Goal: Task Accomplishment & Management: Manage account settings

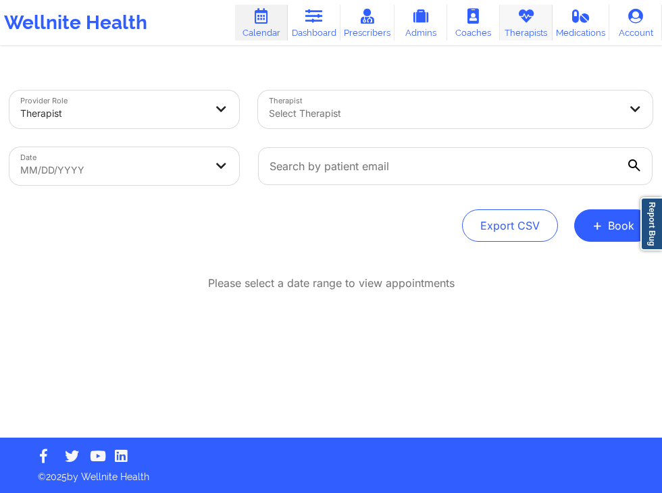
click at [532, 22] on icon at bounding box center [527, 16] width 18 height 15
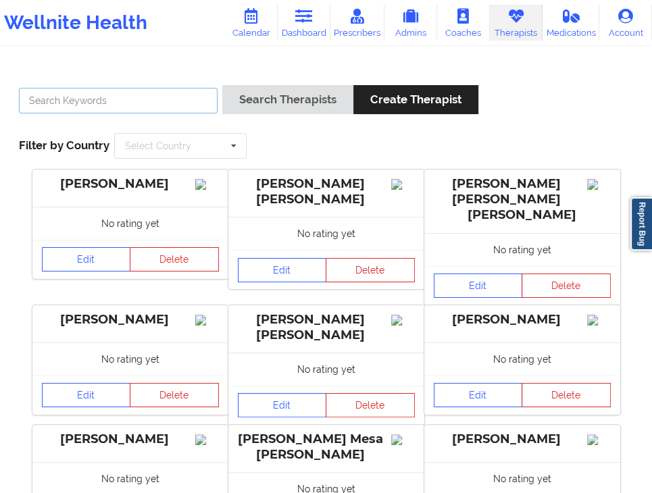
click at [154, 99] on input "text" at bounding box center [118, 101] width 199 height 26
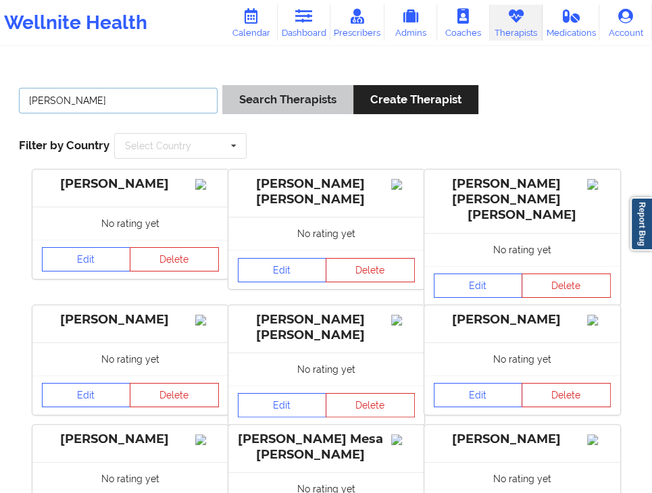
type input "[PERSON_NAME]"
click at [288, 100] on button "Search Therapists" at bounding box center [287, 99] width 131 height 29
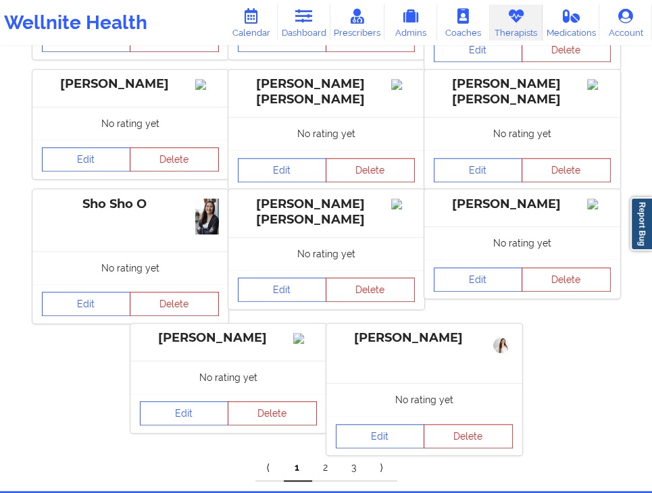
scroll to position [643, 0]
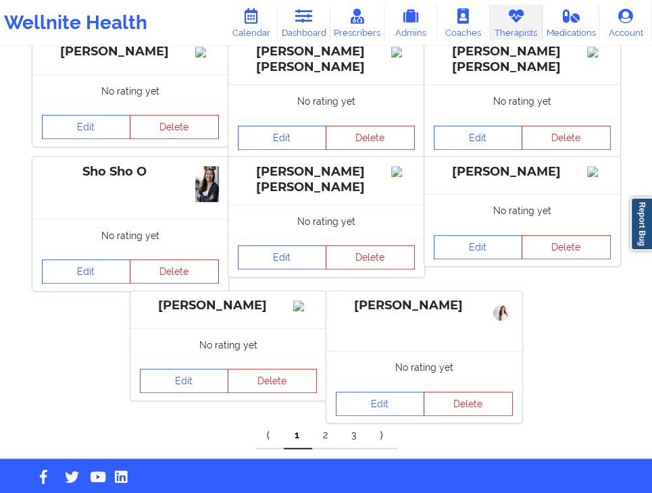
click at [327, 422] on link "2" at bounding box center [326, 435] width 28 height 27
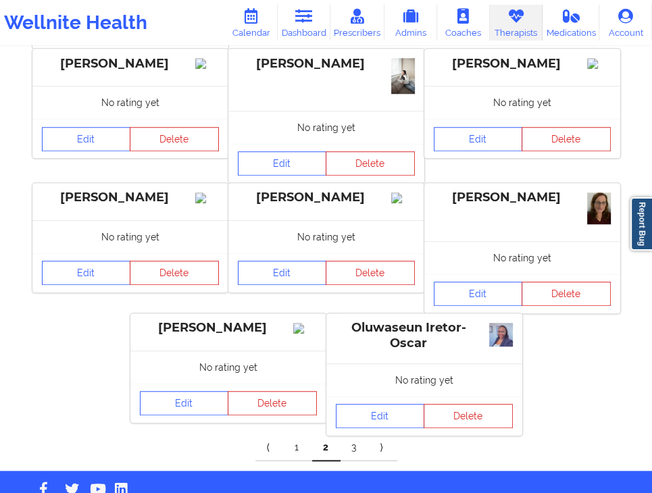
scroll to position [657, 0]
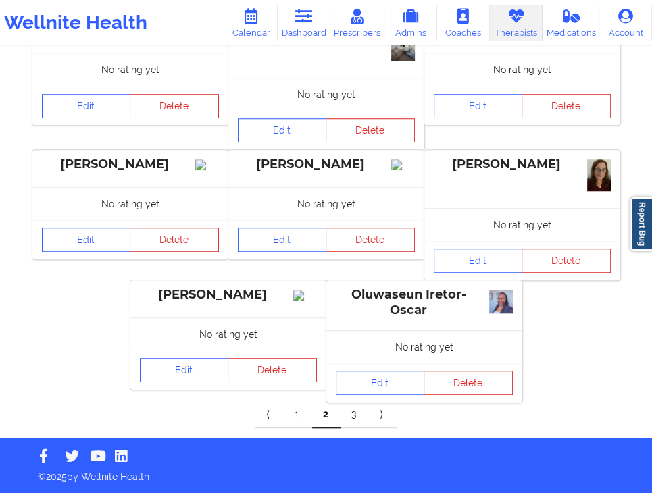
click at [357, 417] on link "3" at bounding box center [355, 414] width 28 height 27
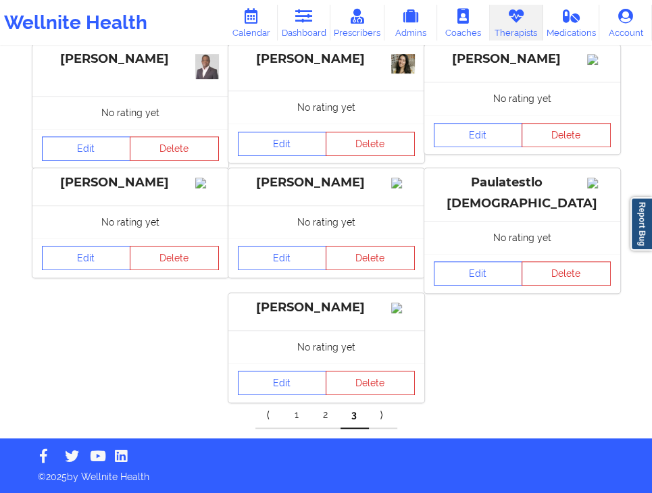
scroll to position [387, 0]
click at [293, 417] on link "1" at bounding box center [298, 415] width 28 height 27
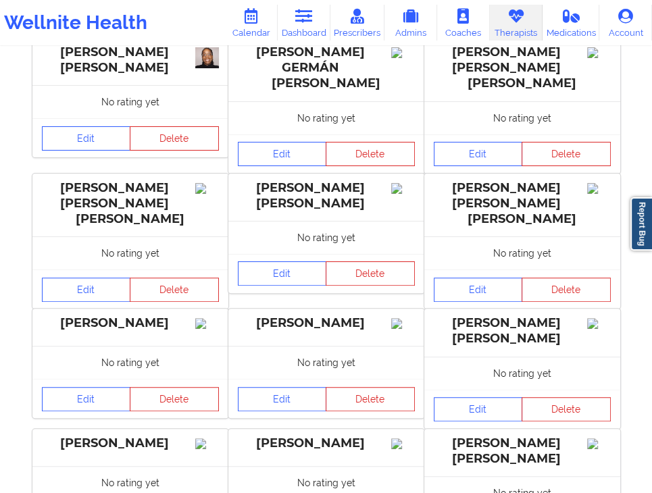
scroll to position [132, 0]
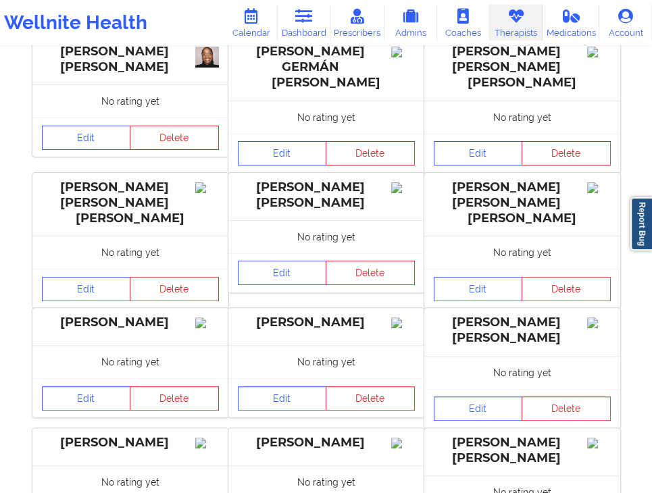
click at [635, 286] on div "[PERSON_NAME] [PERSON_NAME] No rating yet Edit Delete [PERSON_NAME] GERMÁN [PER…" at bounding box center [326, 485] width 643 height 897
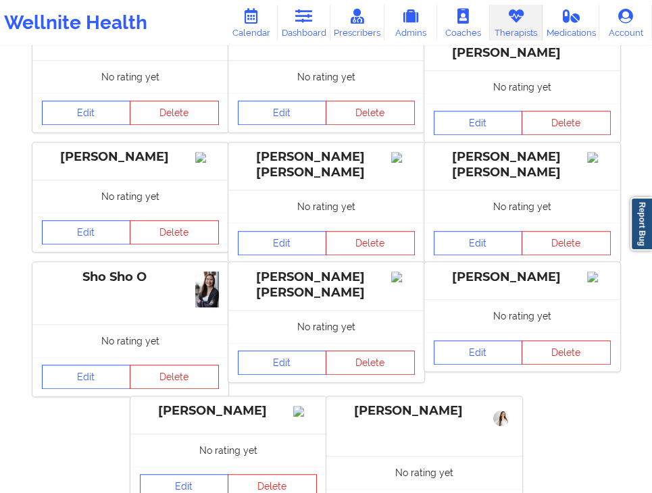
scroll to position [643, 0]
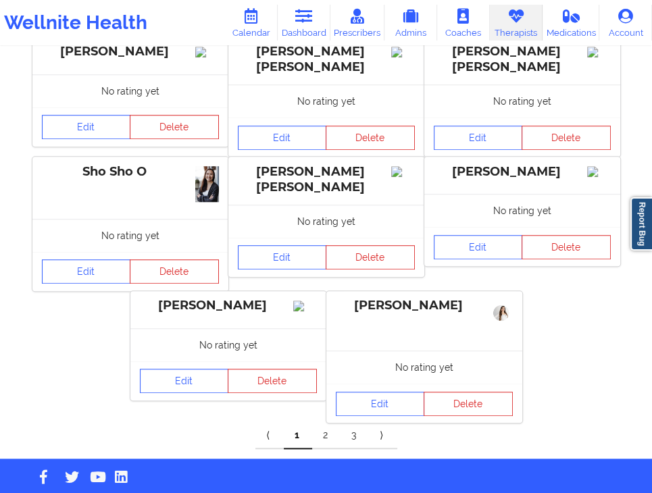
click at [377, 392] on link "Edit" at bounding box center [380, 404] width 89 height 24
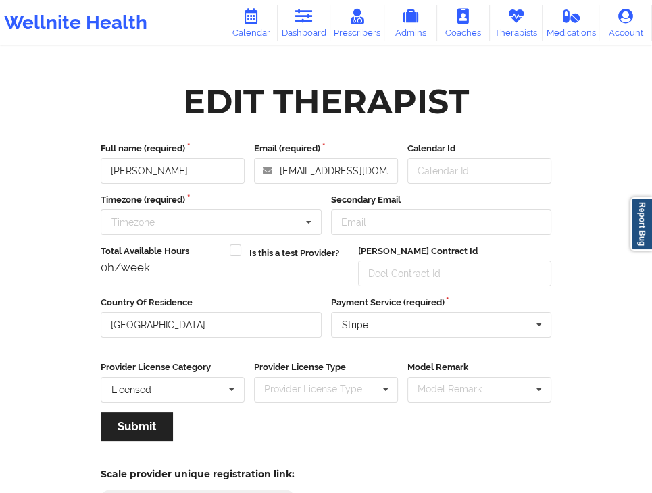
click at [441, 116] on div "Edit Therapist" at bounding box center [326, 101] width 286 height 43
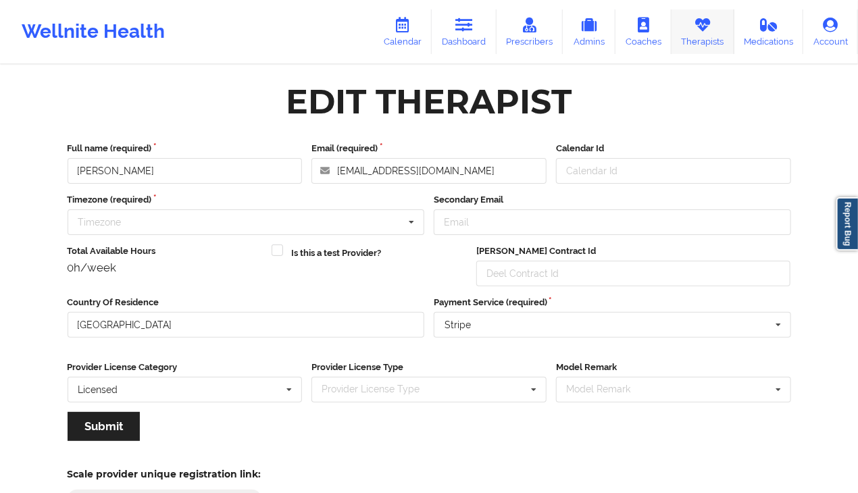
click at [661, 30] on icon at bounding box center [703, 25] width 18 height 15
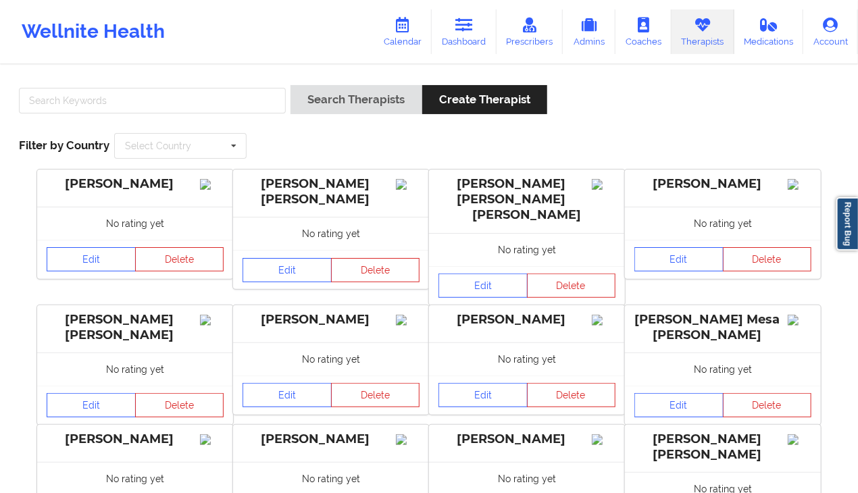
click at [313, 29] on div "Wellnite Health Calendar Dashboard Prescribers Admins Coaches Therapists Medica…" at bounding box center [429, 32] width 858 height 54
click at [403, 28] on icon at bounding box center [403, 25] width 18 height 15
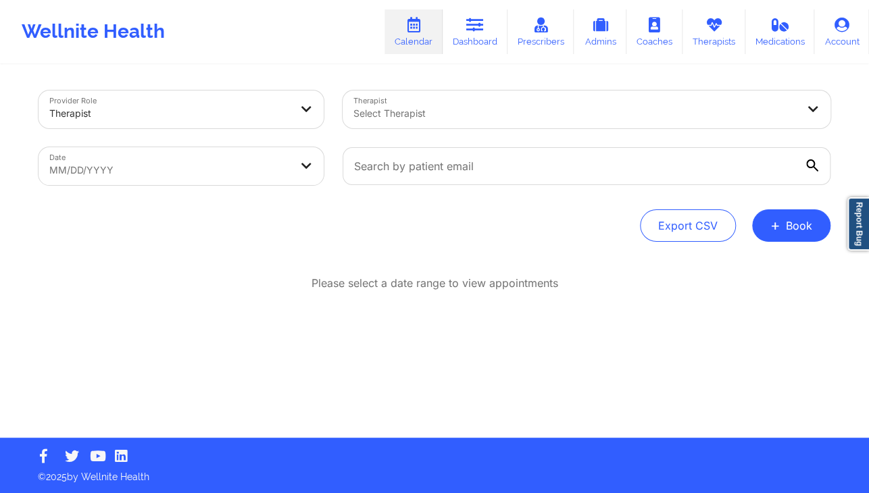
click at [313, 56] on div "Wellnite Health Calendar Dashboard Prescribers Admins Coaches Therapists Medica…" at bounding box center [434, 32] width 869 height 54
click at [447, 218] on div "Export CSV + Book" at bounding box center [435, 225] width 792 height 32
